Goal: Complete application form: Complete application form

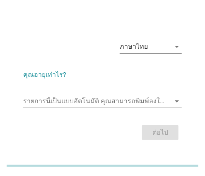
click at [57, 96] on input "รายการนี้เป็นแบบอัตโนมัติ คุณสามารถพิมพ์ลงในรายการนี้" at bounding box center [96, 101] width 147 height 13
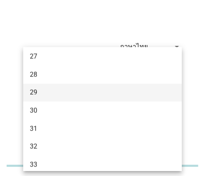
scroll to position [165, 0]
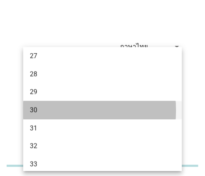
click at [38, 105] on div "30" at bounding box center [96, 110] width 133 height 10
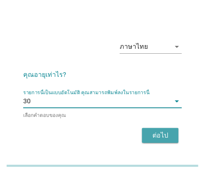
click at [160, 138] on div "ต่อไป" at bounding box center [159, 136] width 23 height 10
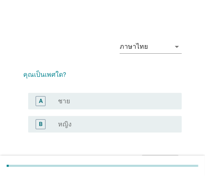
click at [167, 10] on div "ภาษาไทย arrow_drop_down คุณเป็นเพศใด? A radio_button_unchecked ชาย B radio_butt…" at bounding box center [102, 102] width 205 height 205
click at [72, 124] on div "radio_button_unchecked หญิง" at bounding box center [113, 124] width 110 height 8
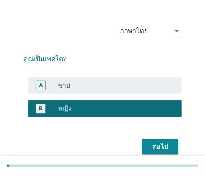
scroll to position [49, 0]
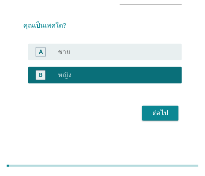
click at [154, 120] on div "ต่อไป" at bounding box center [102, 113] width 158 height 20
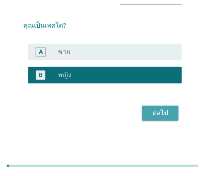
click at [169, 111] on div "ต่อไป" at bounding box center [159, 113] width 23 height 10
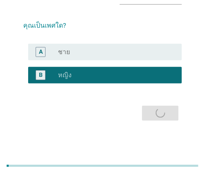
scroll to position [0, 0]
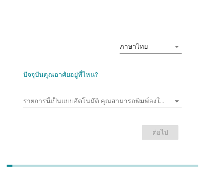
drag, startPoint x: 172, startPoint y: 17, endPoint x: 100, endPoint y: 93, distance: 105.2
click at [173, 17] on div "ภาษาไทย arrow_drop_down ปัจจุบันคุณอาศัยอยู่ที่ไหน? รายการนี้เป็นแบบอัตโนมัติ […" at bounding box center [102, 88] width 205 height 176
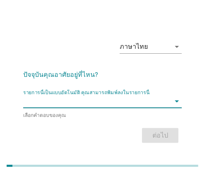
click at [50, 102] on input "รายการนี้เป็นแบบอัตโนมัติ คุณสามารถพิมพ์ลงในรายการนี้" at bounding box center [96, 101] width 147 height 13
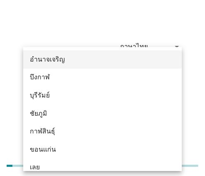
click at [48, 60] on div "อำนาจเจริญ" at bounding box center [96, 60] width 133 height 10
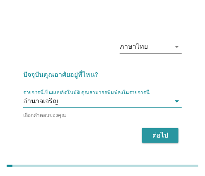
drag, startPoint x: 167, startPoint y: 129, endPoint x: 160, endPoint y: 129, distance: 6.6
click at [164, 131] on div "ต่อไป" at bounding box center [159, 136] width 23 height 10
